Goal: Transaction & Acquisition: Purchase product/service

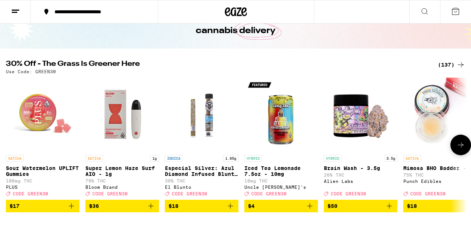
scroll to position [65, 0]
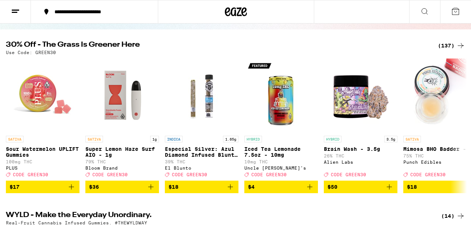
click at [447, 46] on div "(137)" at bounding box center [451, 45] width 27 height 9
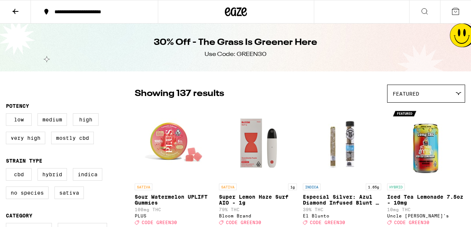
click at [423, 11] on icon at bounding box center [424, 11] width 9 height 9
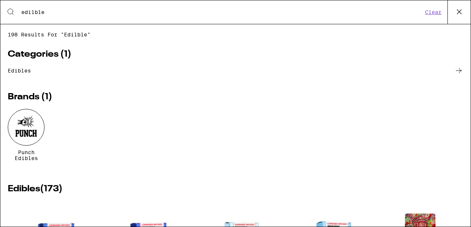
type input "edilble"
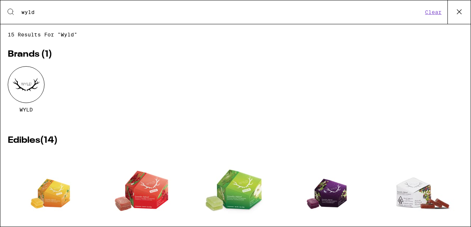
type input "wyld"
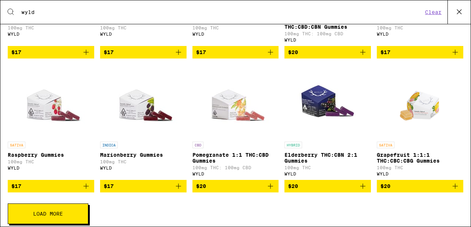
scroll to position [238, 0]
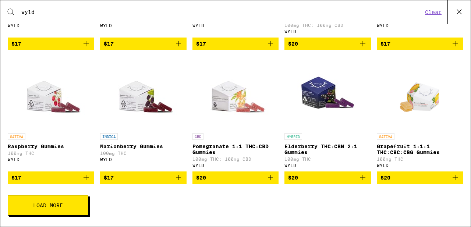
click at [85, 179] on icon "Add to bag" at bounding box center [86, 177] width 9 height 9
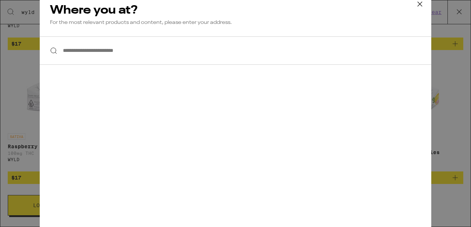
click at [123, 57] on input "**********" at bounding box center [235, 50] width 391 height 28
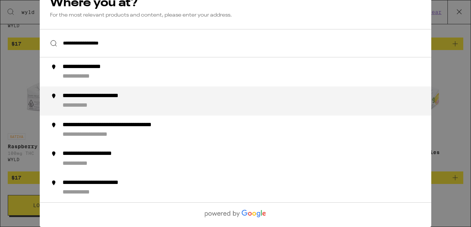
scroll to position [0, 0]
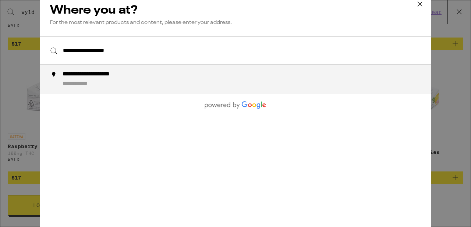
click at [131, 81] on div "**********" at bounding box center [250, 79] width 375 height 17
type input "**********"
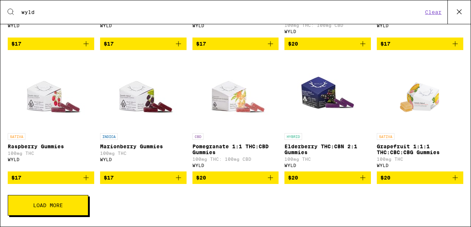
click at [86, 177] on icon "Add to bag" at bounding box center [86, 177] width 9 height 9
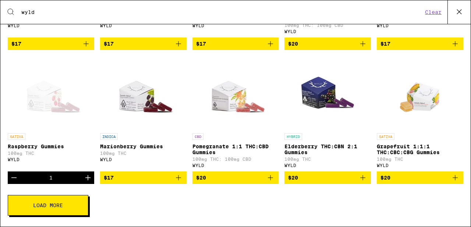
click at [67, 12] on input "wyld" at bounding box center [222, 12] width 402 height 7
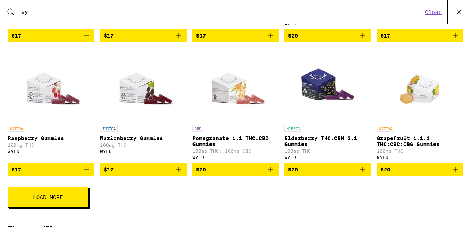
type input "w"
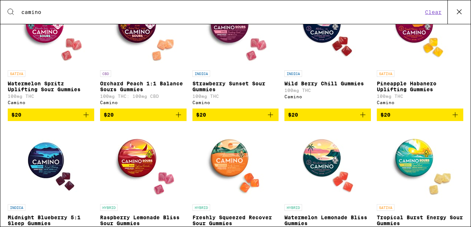
scroll to position [160, 0]
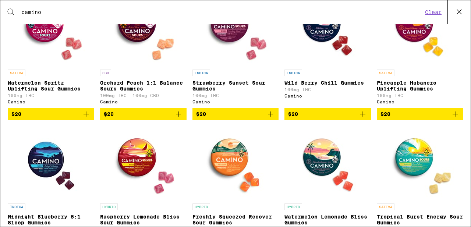
click at [457, 117] on icon "Add to bag" at bounding box center [455, 114] width 9 height 9
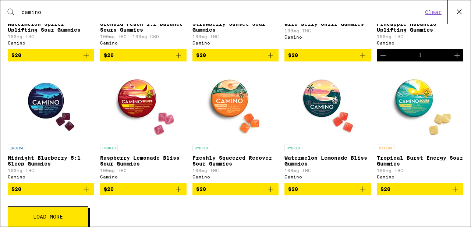
scroll to position [222, 0]
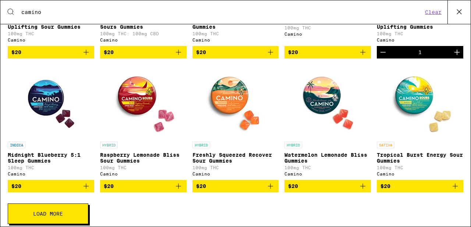
click at [44, 10] on input "camino" at bounding box center [222, 12] width 402 height 7
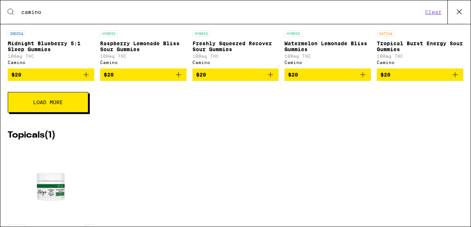
scroll to position [336, 0]
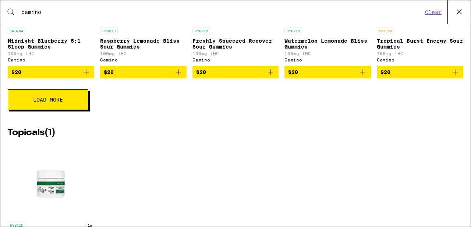
click at [74, 108] on button "Load More" at bounding box center [48, 99] width 81 height 21
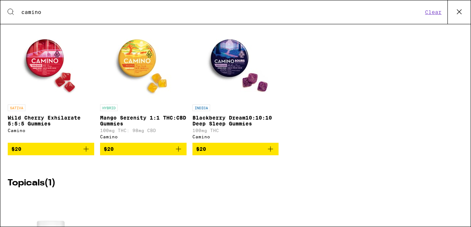
scroll to position [401, 0]
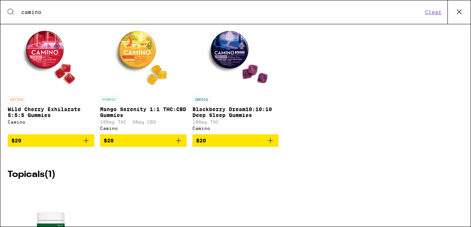
click at [84, 145] on icon "Add to bag" at bounding box center [86, 140] width 9 height 9
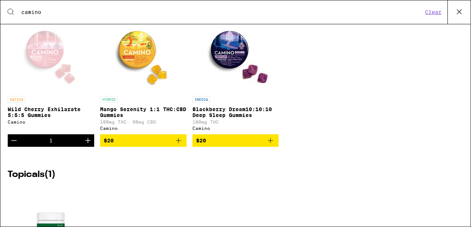
click at [135, 14] on input "camino" at bounding box center [222, 12] width 402 height 7
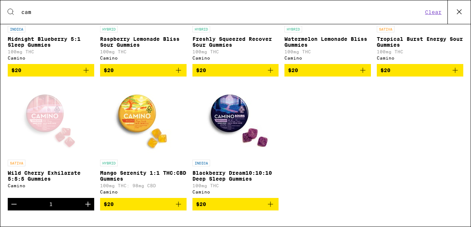
scroll to position [745, 0]
type input "c"
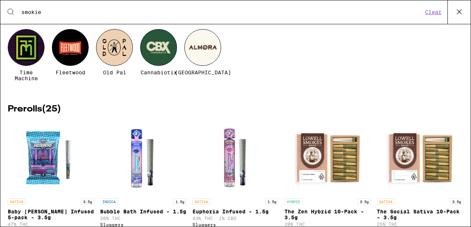
scroll to position [0, 0]
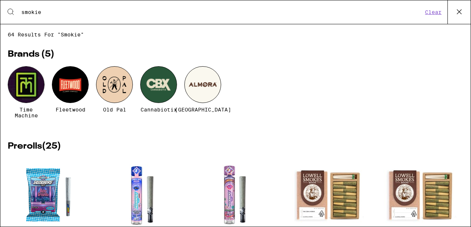
type input "smokie"
click at [436, 10] on button "Clear" at bounding box center [433, 12] width 21 height 7
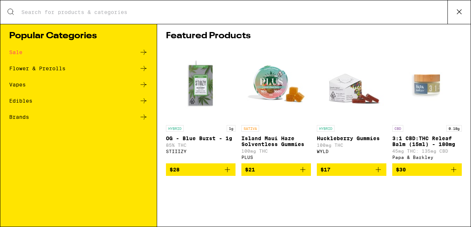
click at [307, 172] on button "$21" at bounding box center [276, 169] width 70 height 13
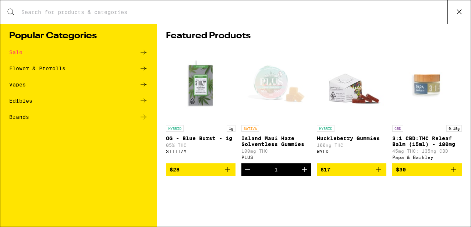
click at [458, 10] on icon at bounding box center [458, 11] width 11 height 11
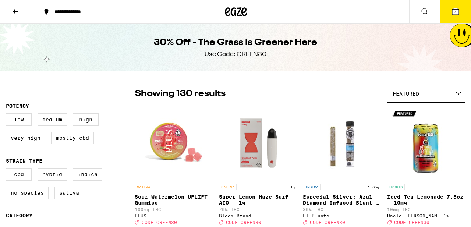
click at [458, 10] on icon at bounding box center [455, 11] width 7 height 7
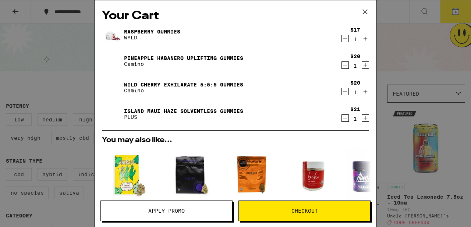
click at [347, 89] on icon "Decrement" at bounding box center [345, 91] width 7 height 9
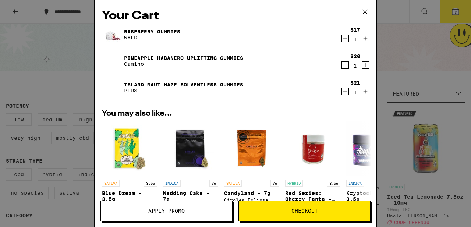
click at [367, 38] on icon "Increment" at bounding box center [365, 38] width 7 height 9
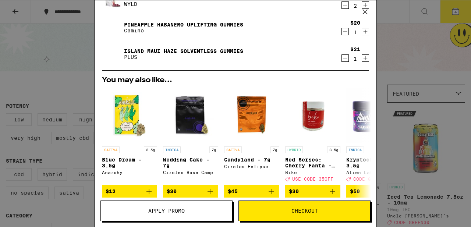
scroll to position [93, 0]
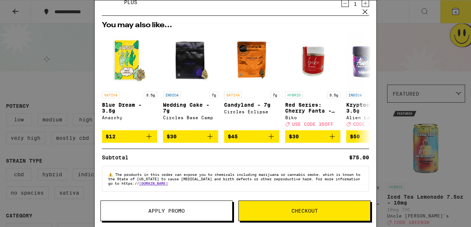
click at [366, 9] on icon at bounding box center [364, 11] width 11 height 11
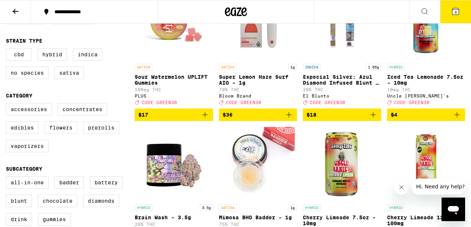
scroll to position [121, 0]
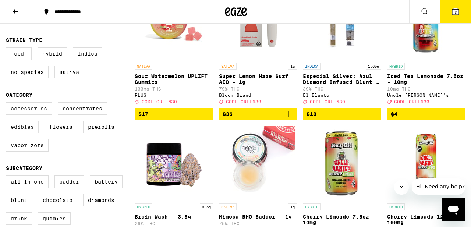
click at [25, 128] on label "Edibles" at bounding box center [22, 127] width 33 height 13
click at [8, 104] on input "Edibles" at bounding box center [7, 103] width 0 height 0
checkbox input "true"
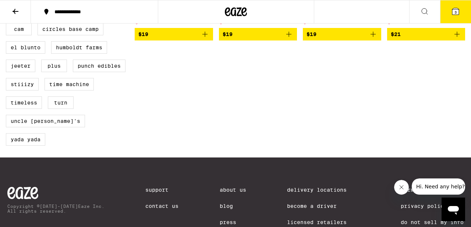
scroll to position [624, 0]
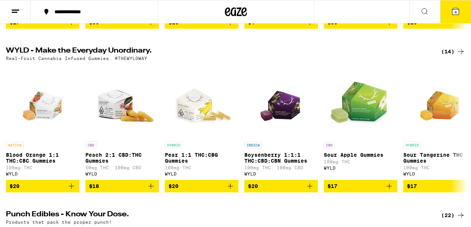
scroll to position [230, 0]
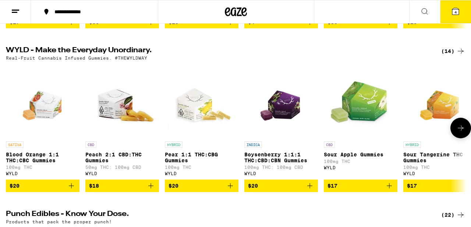
click at [71, 190] on icon "Add to bag" at bounding box center [71, 185] width 9 height 9
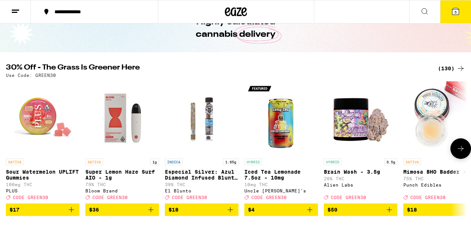
scroll to position [46, 0]
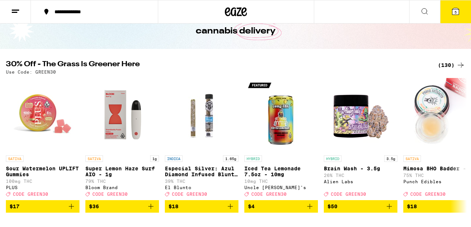
click at [454, 12] on span "5" at bounding box center [455, 12] width 2 height 4
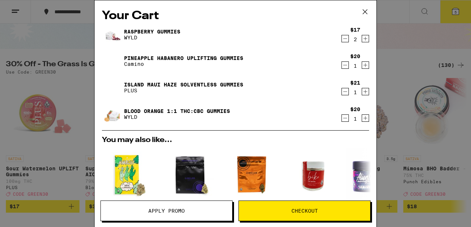
click at [343, 41] on icon "Decrement" at bounding box center [345, 38] width 7 height 9
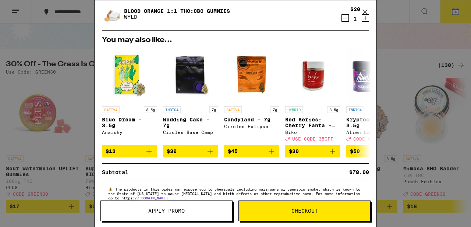
scroll to position [120, 0]
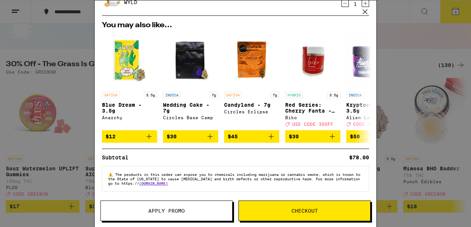
click at [177, 212] on span "Apply Promo" at bounding box center [166, 210] width 36 height 5
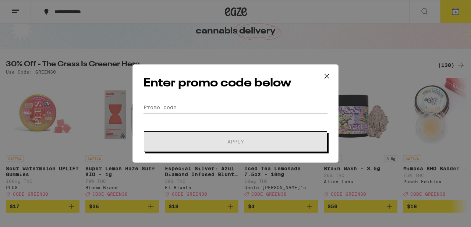
click at [202, 104] on input "Promo Code" at bounding box center [235, 107] width 185 height 11
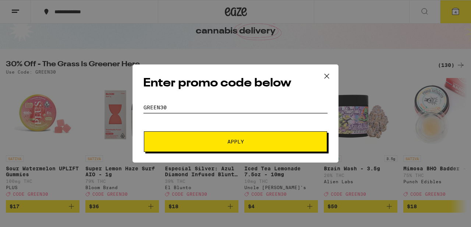
type input "GREEN30"
click at [203, 136] on button "Apply" at bounding box center [235, 141] width 183 height 21
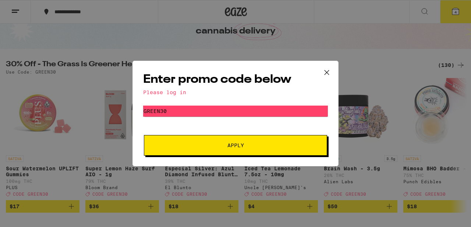
click at [325, 72] on icon at bounding box center [326, 72] width 11 height 11
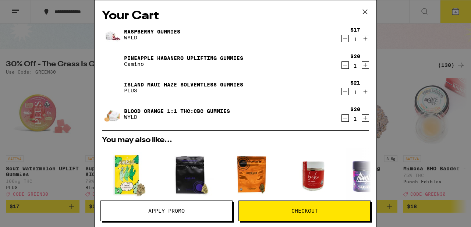
click at [414, 47] on div "Your Cart Raspberry Gummies WYLD $17 1 Pineapple Habanero Uplifting Gummies Cam…" at bounding box center [235, 113] width 471 height 227
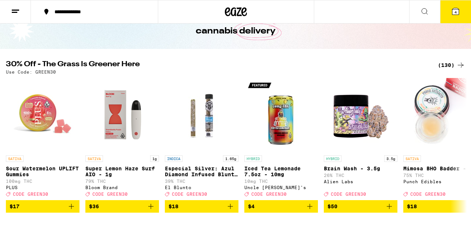
click at [16, 10] on icon at bounding box center [15, 11] width 9 height 9
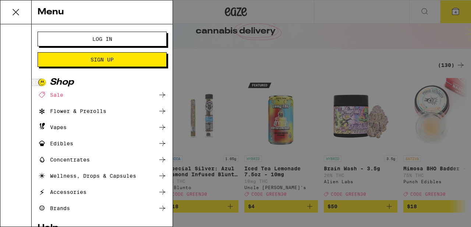
click at [61, 37] on button "Log In" at bounding box center [102, 39] width 129 height 15
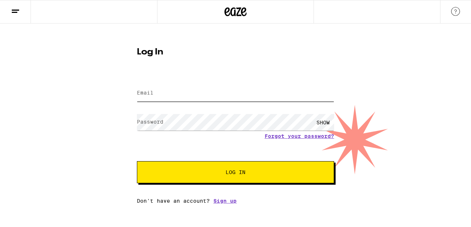
type input "[EMAIL_ADDRESS][DOMAIN_NAME]"
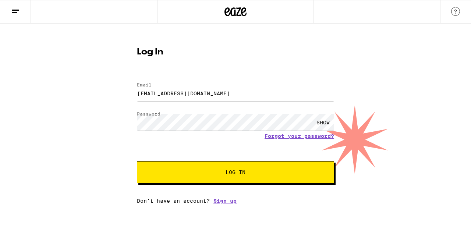
click at [249, 172] on span "Log In" at bounding box center [236, 172] width 138 height 5
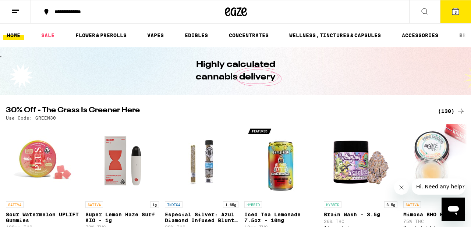
click at [463, 7] on button "3" at bounding box center [455, 11] width 31 height 23
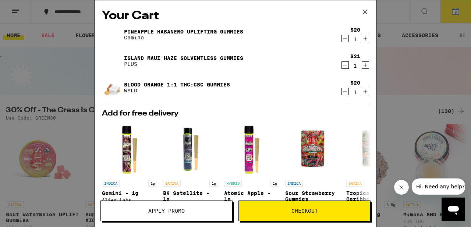
click at [364, 11] on icon at bounding box center [365, 12] width 4 height 4
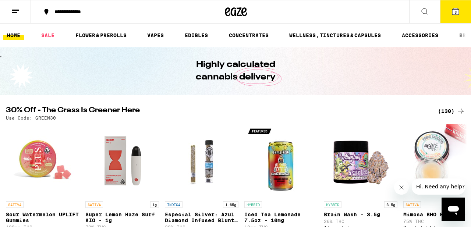
click at [426, 10] on icon at bounding box center [424, 11] width 6 height 6
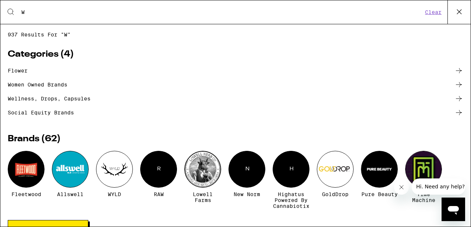
type input "wyld"
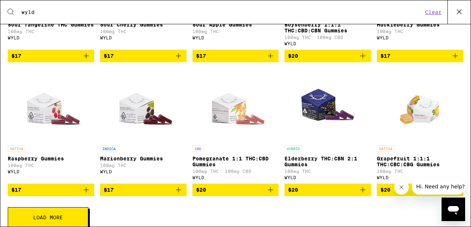
scroll to position [227, 0]
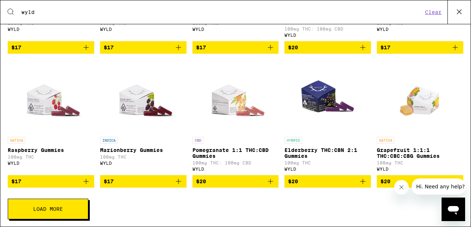
click at [88, 186] on icon "Add to bag" at bounding box center [86, 181] width 9 height 9
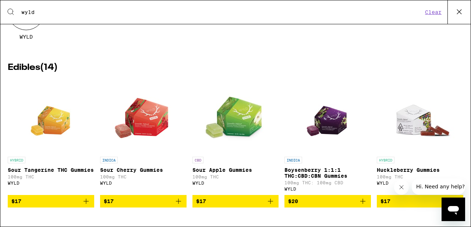
scroll to position [0, 0]
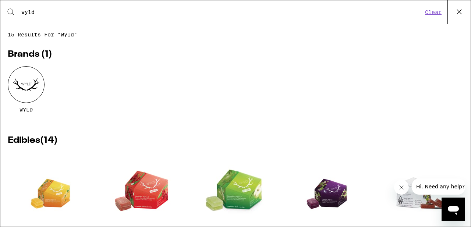
click at [460, 10] on icon at bounding box center [459, 12] width 4 height 4
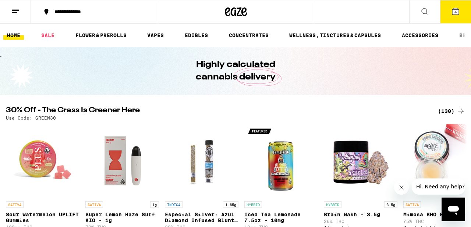
click at [460, 10] on button "4" at bounding box center [455, 11] width 31 height 23
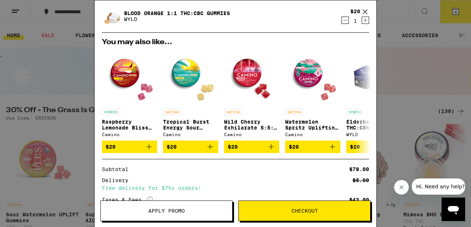
scroll to position [107, 0]
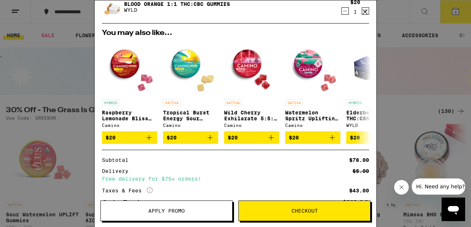
click at [199, 206] on button "Apply Promo" at bounding box center [166, 210] width 132 height 21
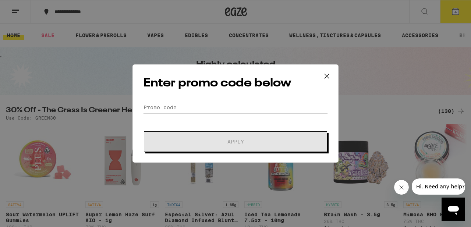
click at [196, 107] on input "Promo Code" at bounding box center [235, 107] width 185 height 11
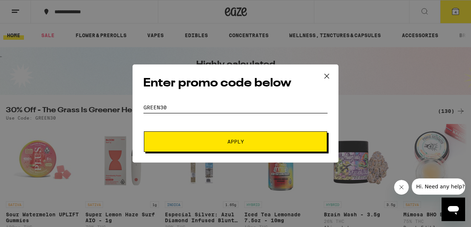
type input "gREEN30"
click at [212, 139] on span "Apply" at bounding box center [235, 141] width 132 height 5
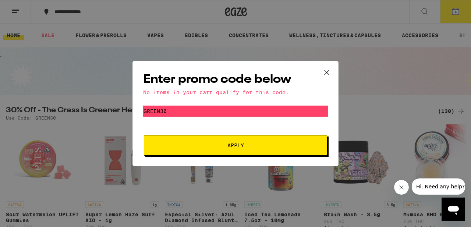
click at [327, 71] on icon at bounding box center [326, 72] width 11 height 11
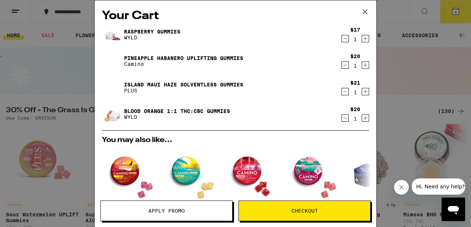
click at [365, 11] on icon at bounding box center [364, 11] width 11 height 11
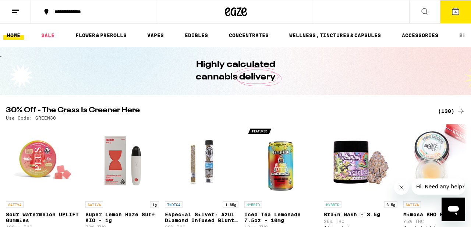
click at [453, 15] on icon at bounding box center [455, 11] width 9 height 9
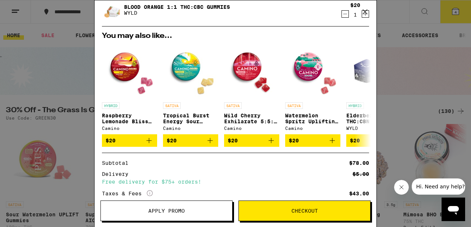
scroll to position [106, 0]
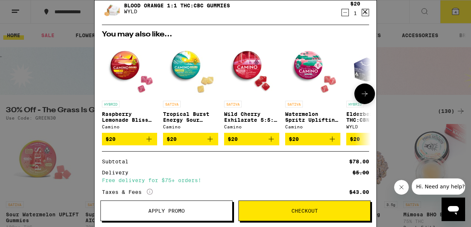
click at [274, 139] on icon "Add to bag" at bounding box center [271, 139] width 9 height 9
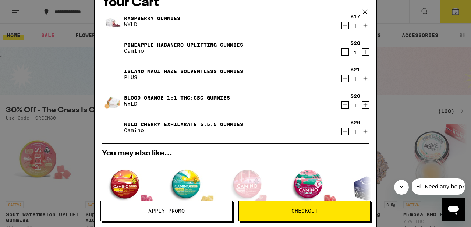
scroll to position [0, 0]
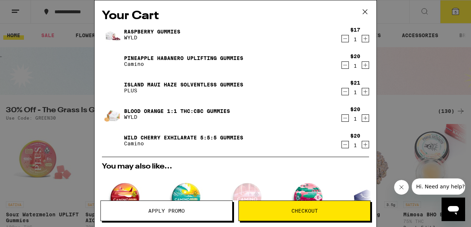
click at [285, 207] on button "Checkout" at bounding box center [304, 210] width 132 height 21
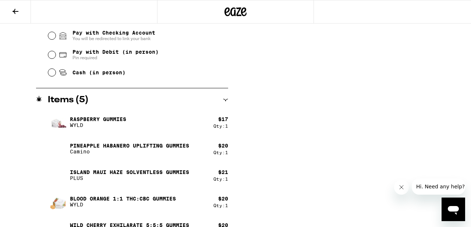
scroll to position [344, 0]
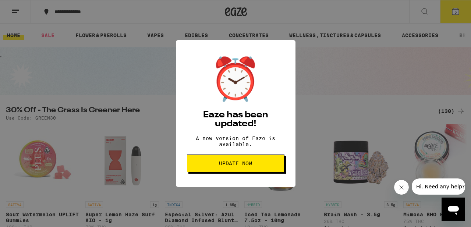
click at [327, 123] on div "⏰ Eaze has been updated! A new version of Eaze is available. Update Now" at bounding box center [235, 113] width 471 height 227
click at [248, 166] on span "Update Now" at bounding box center [235, 163] width 33 height 5
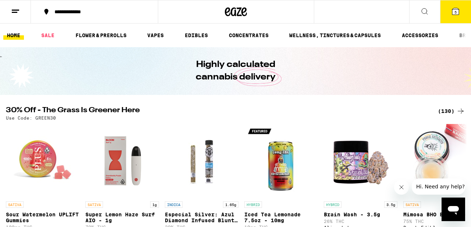
click at [452, 14] on icon at bounding box center [455, 11] width 7 height 7
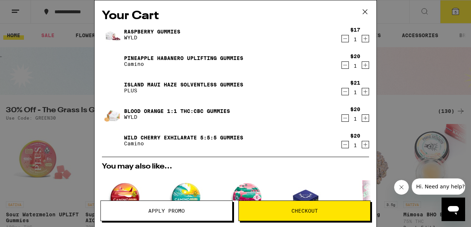
click at [346, 93] on icon "Decrement" at bounding box center [345, 91] width 7 height 9
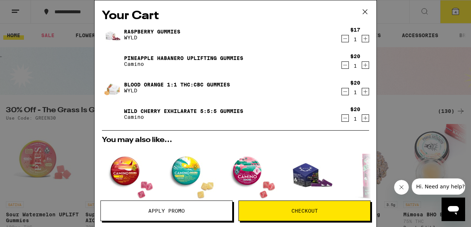
click at [343, 94] on icon "Decrement" at bounding box center [345, 91] width 7 height 9
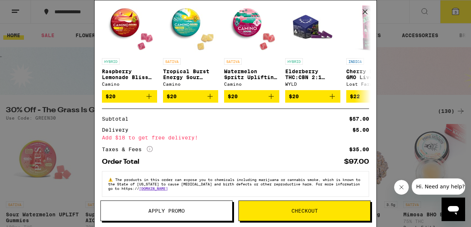
click at [171, 207] on button "Apply Promo" at bounding box center [166, 210] width 132 height 21
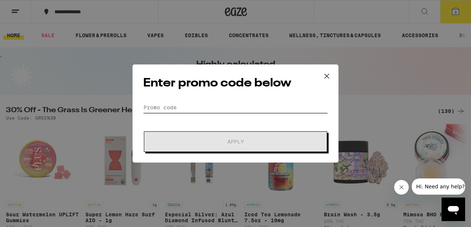
click at [176, 106] on input "Promo Code" at bounding box center [235, 107] width 185 height 11
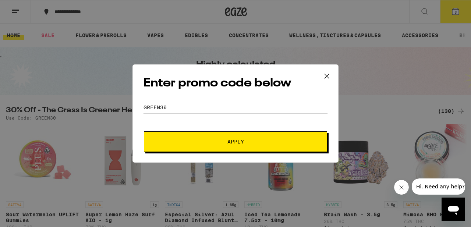
type input "GREEN30"
click at [204, 135] on button "Apply" at bounding box center [235, 141] width 183 height 21
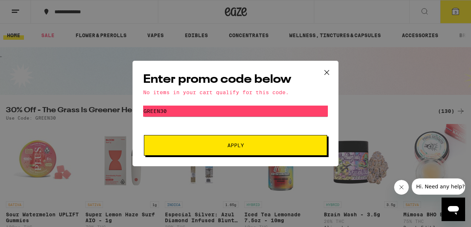
click at [327, 71] on icon at bounding box center [326, 72] width 11 height 11
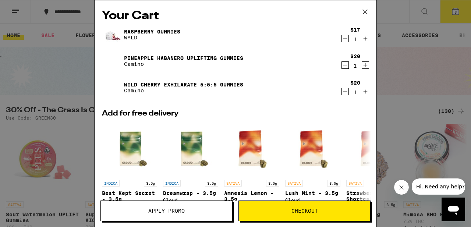
click at [366, 13] on icon at bounding box center [364, 11] width 11 height 11
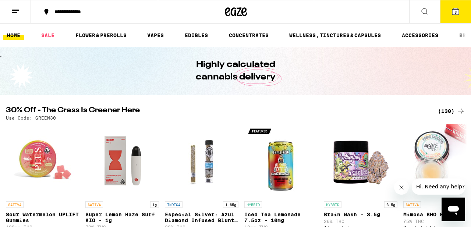
click at [417, 9] on button at bounding box center [424, 11] width 31 height 23
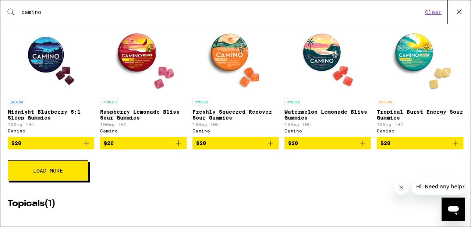
scroll to position [266, 0]
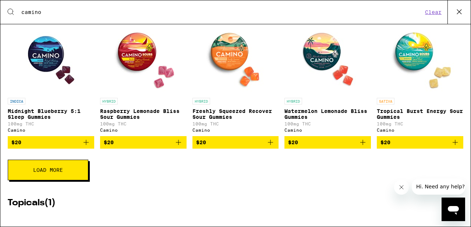
click at [74, 174] on button "Load More" at bounding box center [48, 170] width 81 height 21
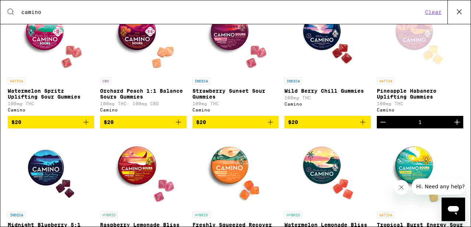
scroll to position [118, 0]
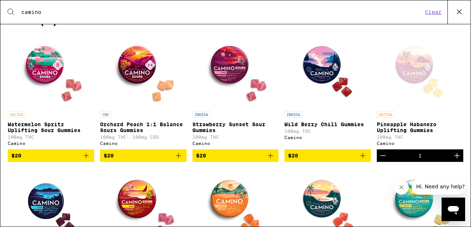
click at [99, 11] on input "camino" at bounding box center [222, 12] width 402 height 7
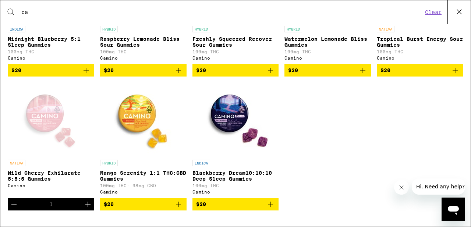
type input "c"
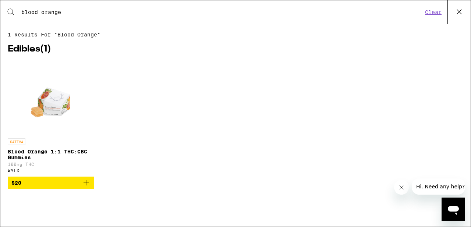
type input "blood orange"
click at [64, 118] on img "Open page for Blood Orange 1:1 THC:CBC Gummies from WYLD" at bounding box center [51, 98] width 53 height 74
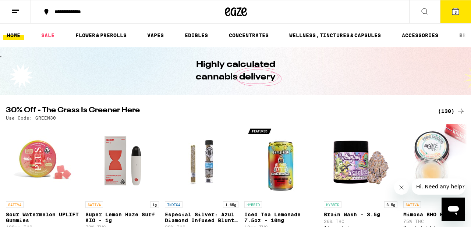
click at [456, 11] on span "3" at bounding box center [455, 12] width 2 height 4
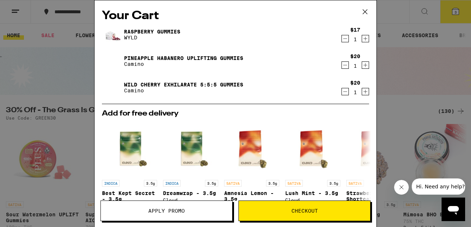
click at [163, 33] on link "Raspberry Gummies" at bounding box center [152, 32] width 56 height 6
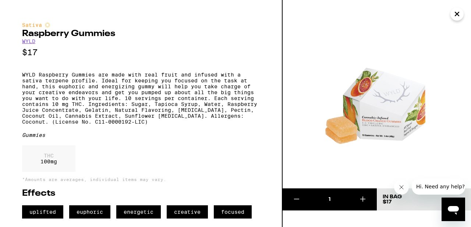
click at [458, 21] on img at bounding box center [376, 94] width 188 height 188
click at [460, 18] on icon "Close" at bounding box center [456, 13] width 9 height 11
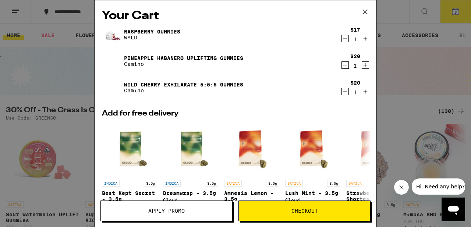
click at [160, 88] on p "Camino" at bounding box center [183, 91] width 119 height 6
click at [161, 84] on link "Wild Cherry Exhilarate 5:5:5 Gummies" at bounding box center [183, 85] width 119 height 6
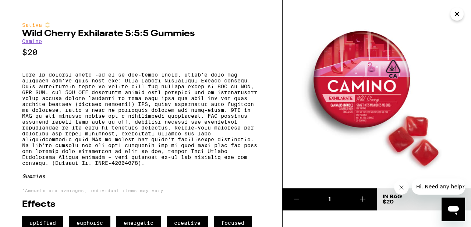
click at [456, 13] on icon "Close" at bounding box center [457, 14] width 4 height 4
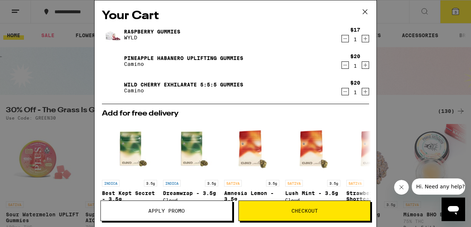
click at [299, 208] on span "Checkout" at bounding box center [304, 210] width 26 height 5
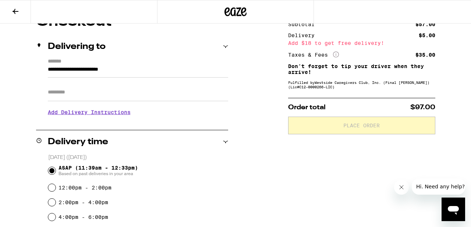
scroll to position [76, 0]
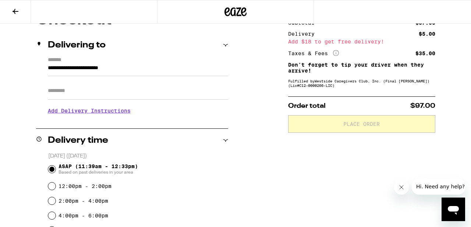
click at [124, 111] on h3 "Add Delivery Instructions" at bounding box center [138, 110] width 180 height 17
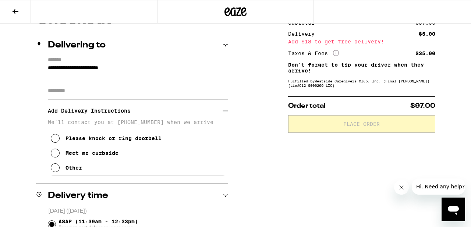
click at [53, 155] on icon at bounding box center [55, 153] width 9 height 9
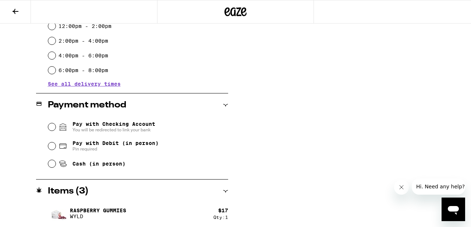
scroll to position [293, 0]
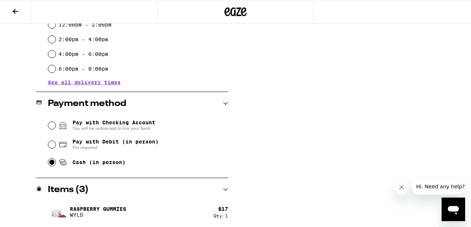
click at [50, 162] on input "Cash (in person)" at bounding box center [51, 162] width 7 height 7
radio input "true"
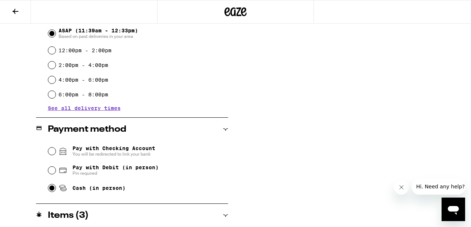
scroll to position [346, 0]
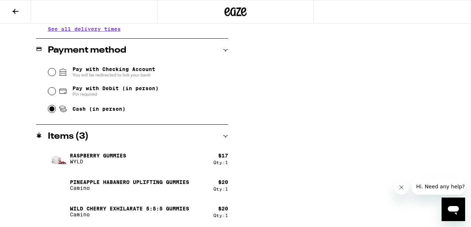
click at [15, 10] on icon at bounding box center [15, 11] width 9 height 9
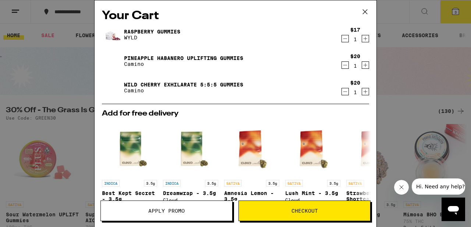
click at [346, 65] on icon "Decrement" at bounding box center [345, 65] width 7 height 9
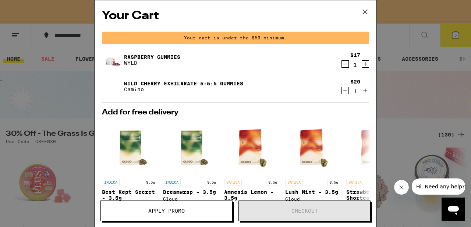
click at [365, 64] on icon "Increment" at bounding box center [365, 64] width 7 height 9
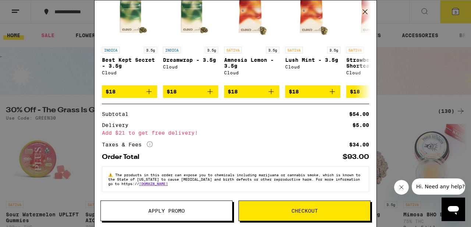
scroll to position [109, 0]
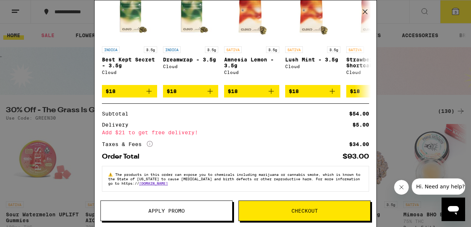
click at [432, 69] on div "Your Cart Raspberry Gummies WYLD $17 2 Wild Cherry Exhilarate 5:5:5 Gummies Cam…" at bounding box center [235, 113] width 471 height 227
